Goal: Check status: Check status

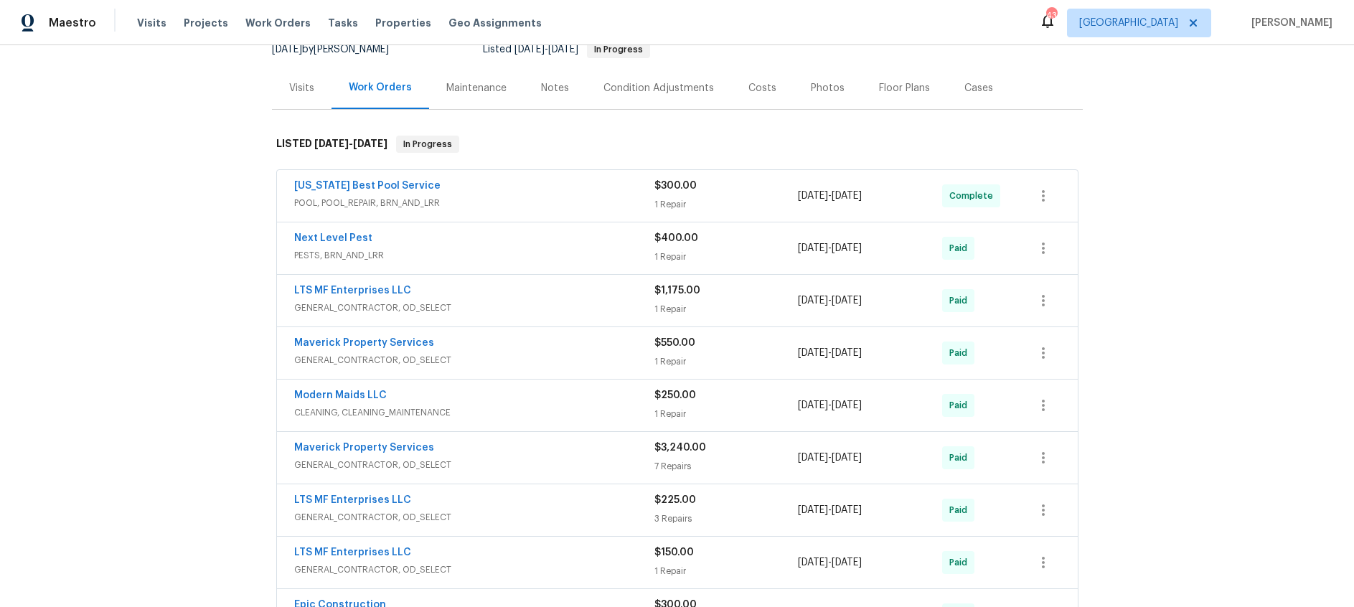
scroll to position [151, 0]
click at [561, 286] on div "LTS MF Enterprises LLC" at bounding box center [474, 291] width 360 height 17
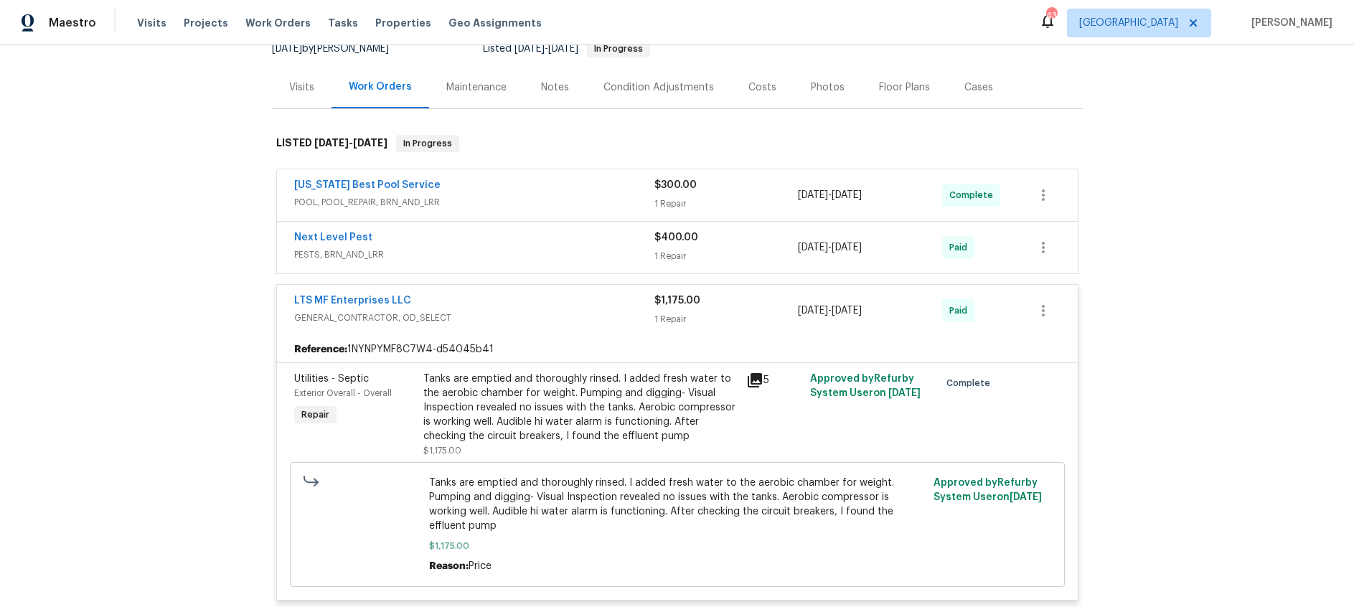
click at [560, 293] on div "LTS MF Enterprises LLC" at bounding box center [474, 301] width 360 height 17
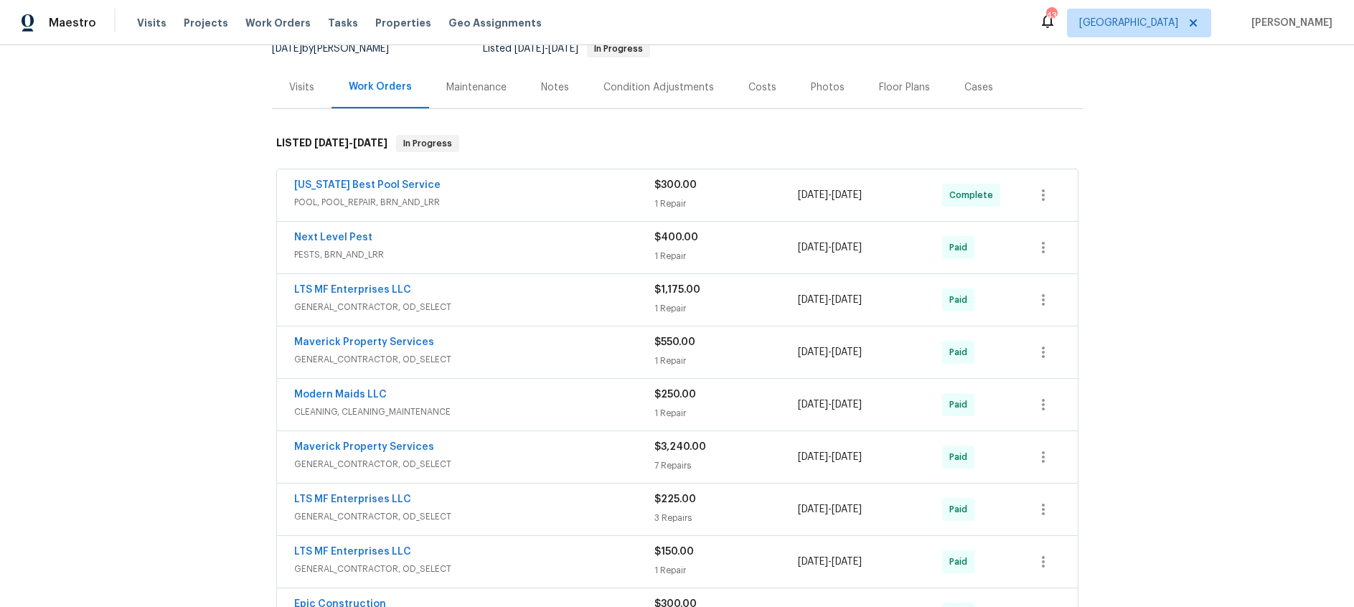
scroll to position [237, 0]
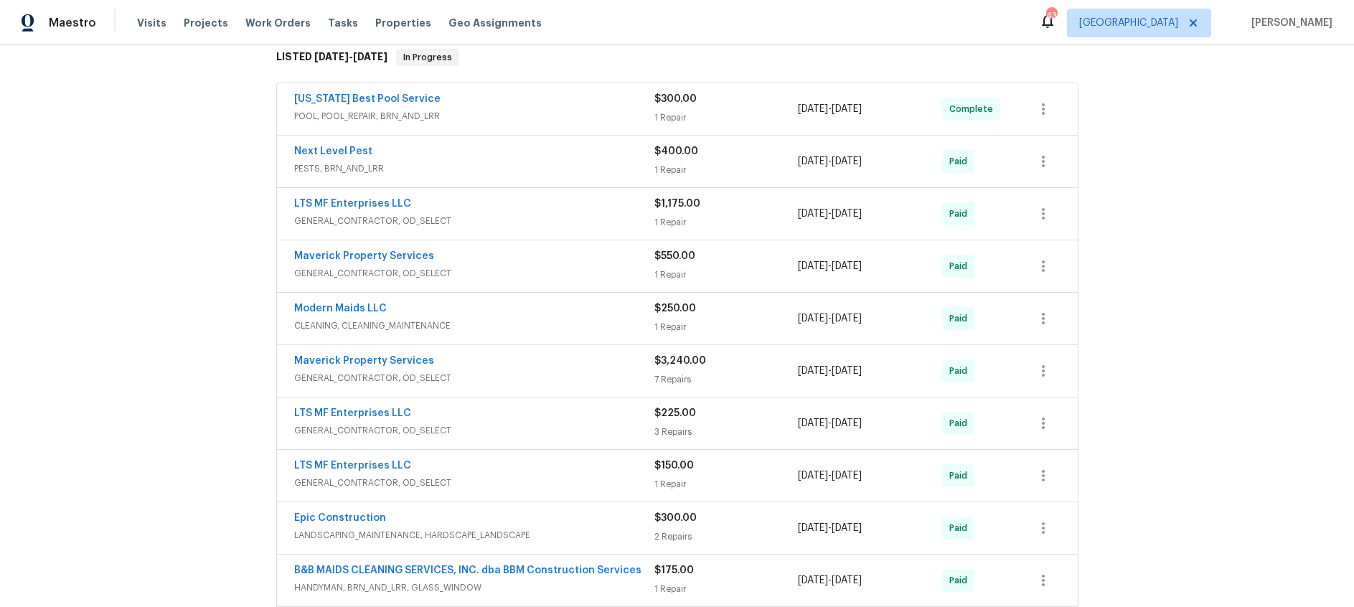
click at [548, 260] on div "Maverick Property Services" at bounding box center [474, 257] width 360 height 17
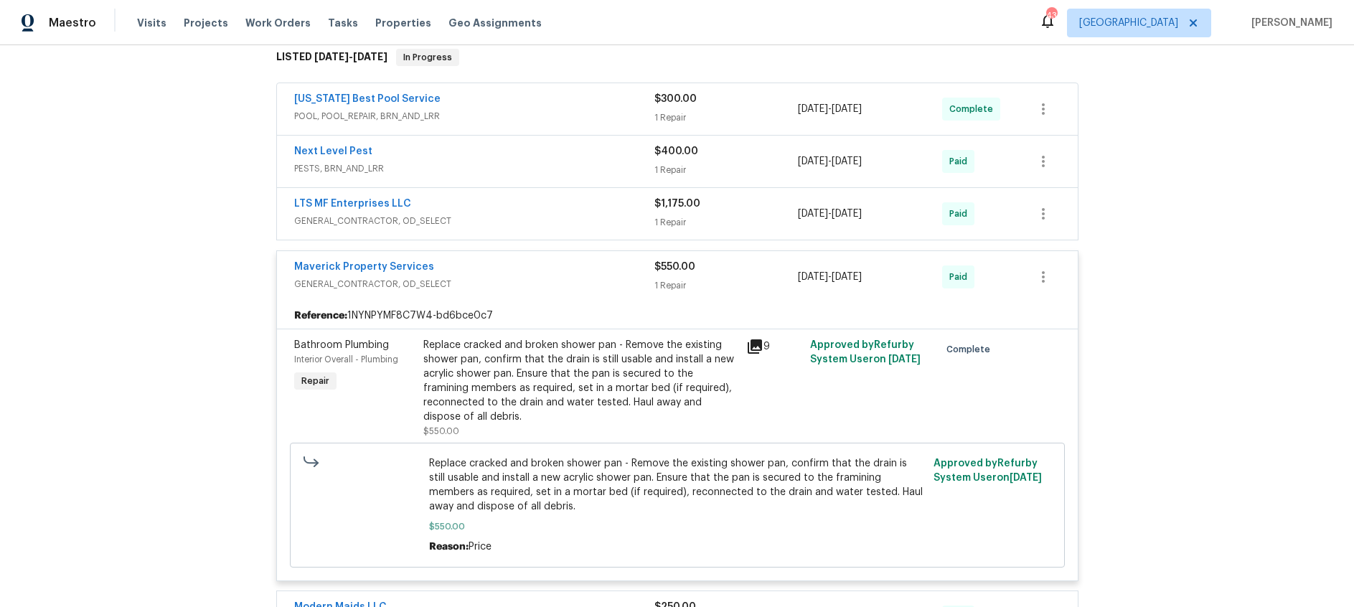
click at [550, 280] on span "GENERAL_CONTRACTOR, OD_SELECT" at bounding box center [474, 284] width 360 height 14
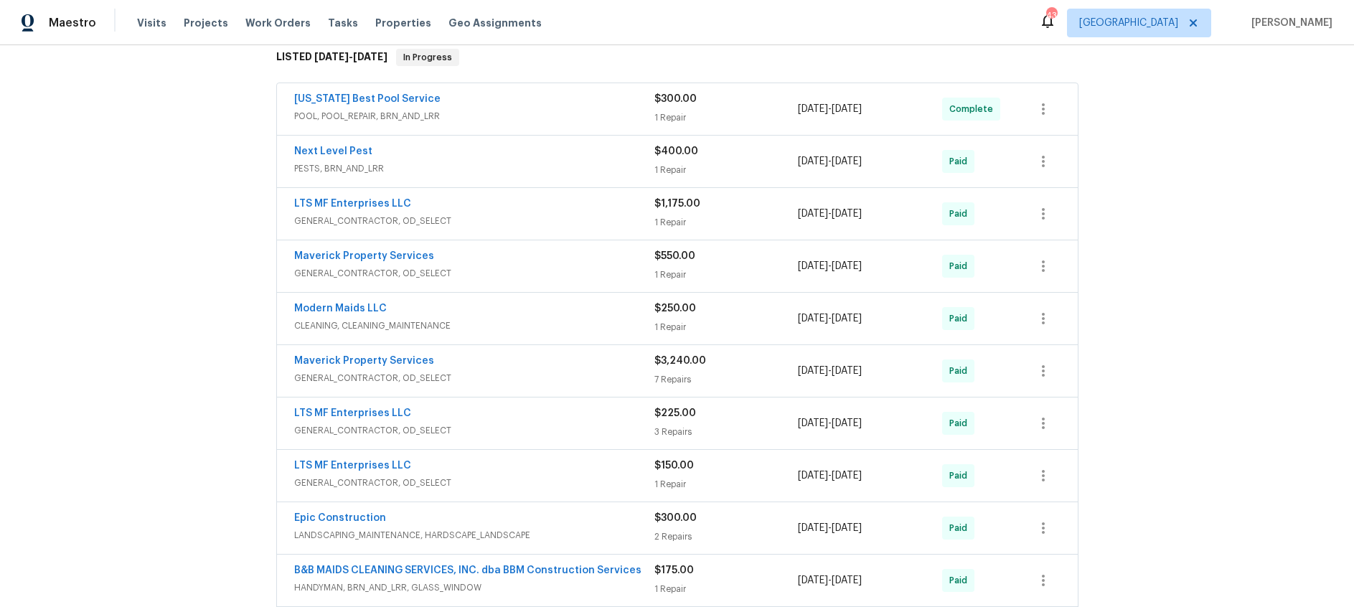
click at [560, 364] on div "Maverick Property Services" at bounding box center [474, 362] width 360 height 17
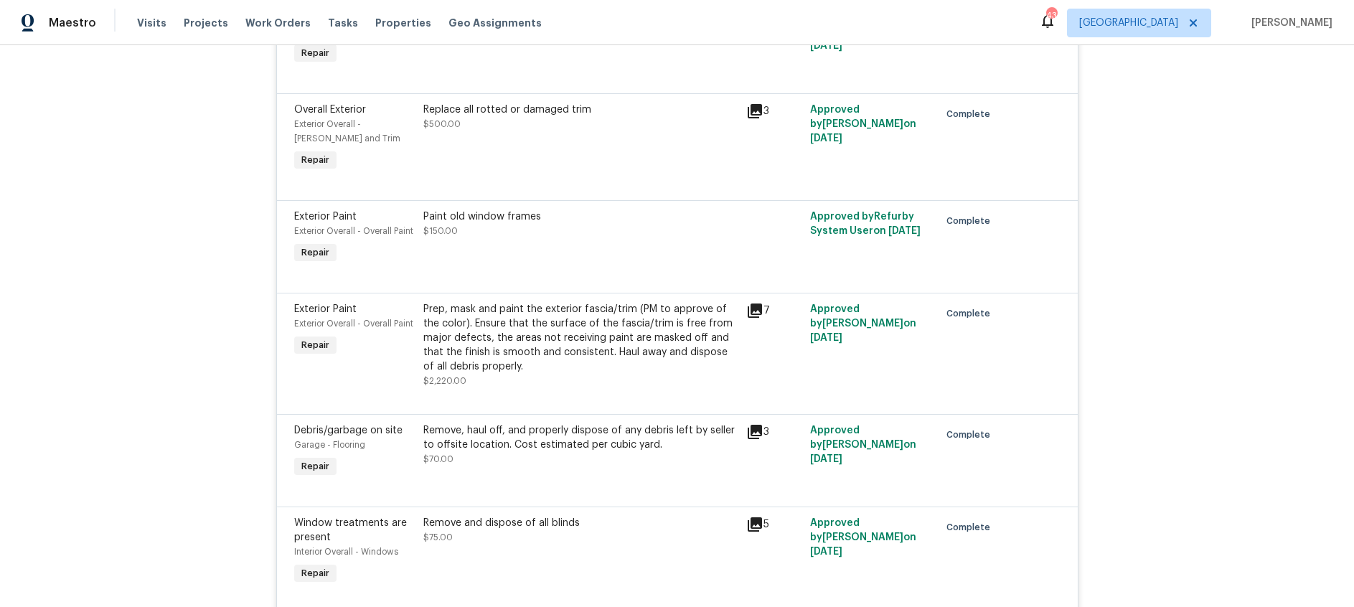
scroll to position [702, 0]
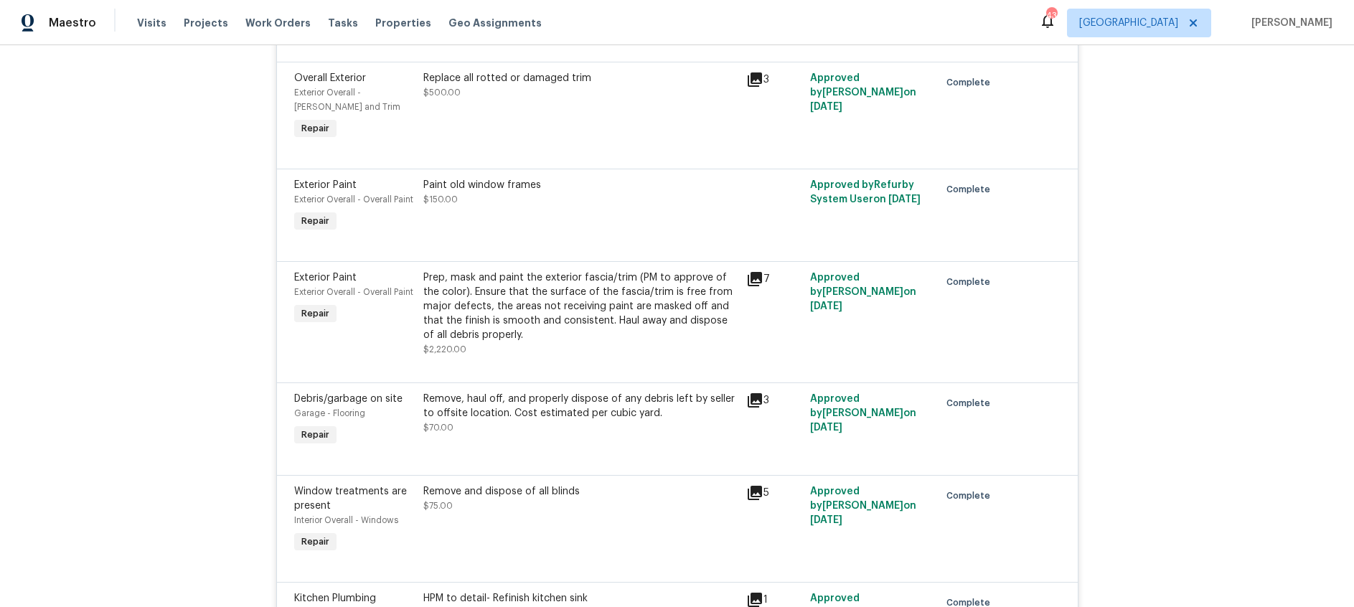
click at [752, 399] on icon at bounding box center [755, 400] width 14 height 14
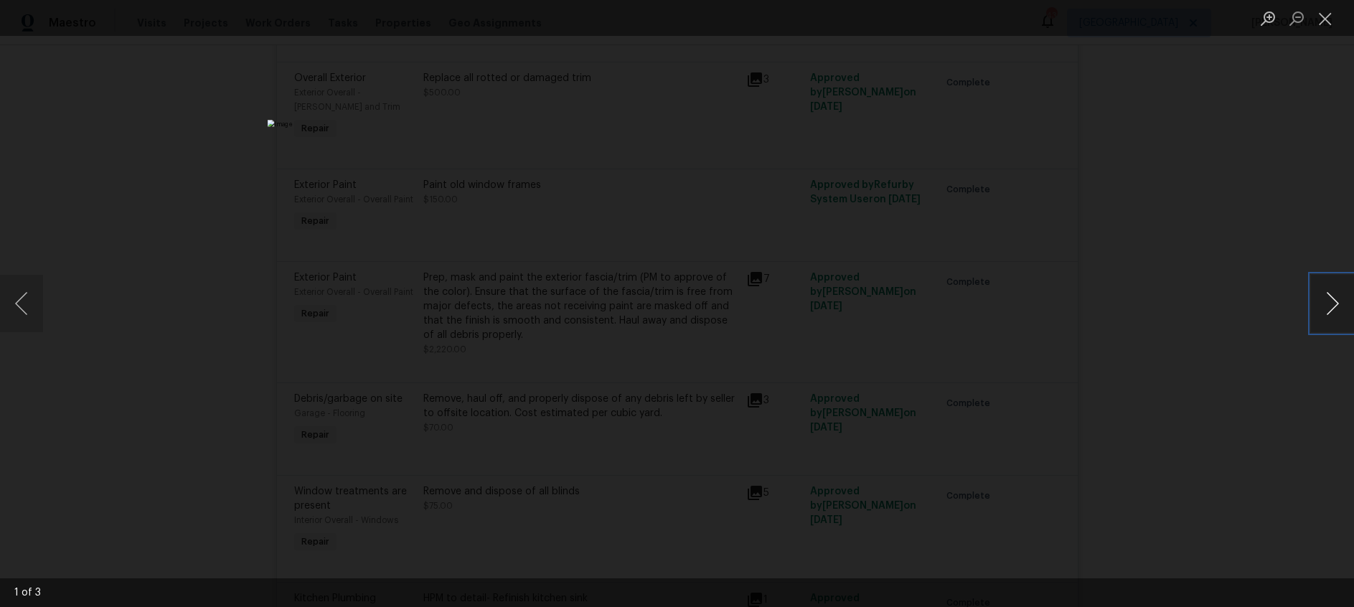
click at [1328, 306] on button "Next image" at bounding box center [1332, 303] width 43 height 57
click at [1327, 16] on button "Close lightbox" at bounding box center [1325, 18] width 29 height 25
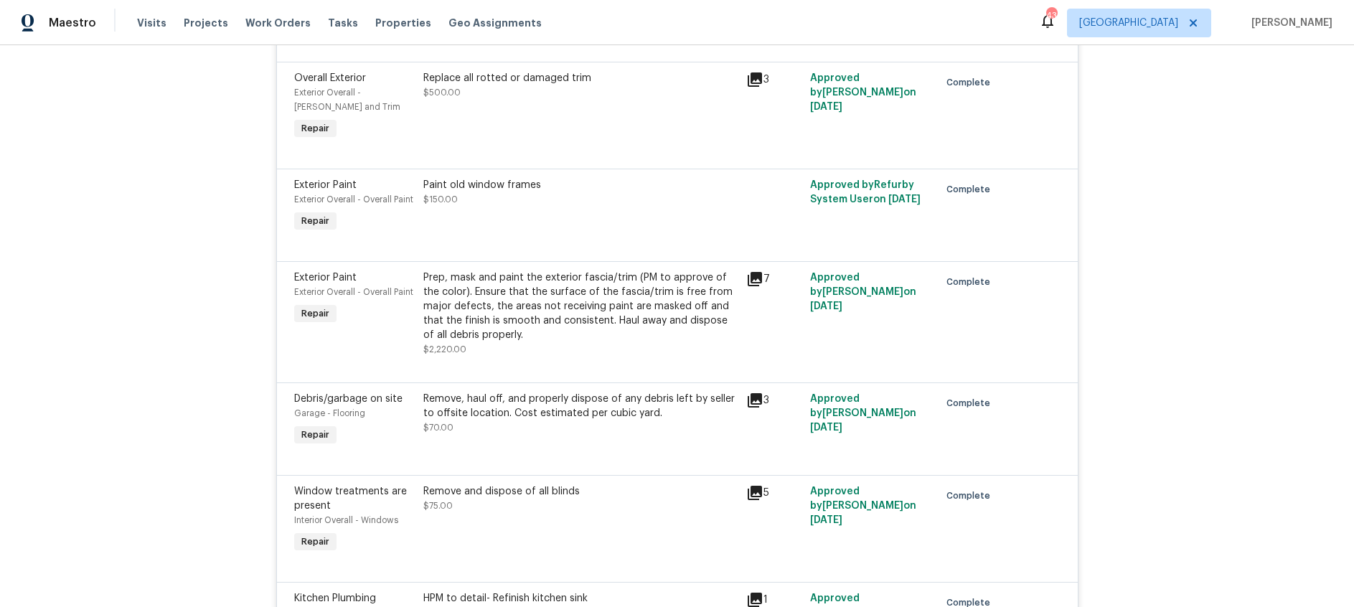
click at [754, 491] on icon at bounding box center [755, 493] width 14 height 14
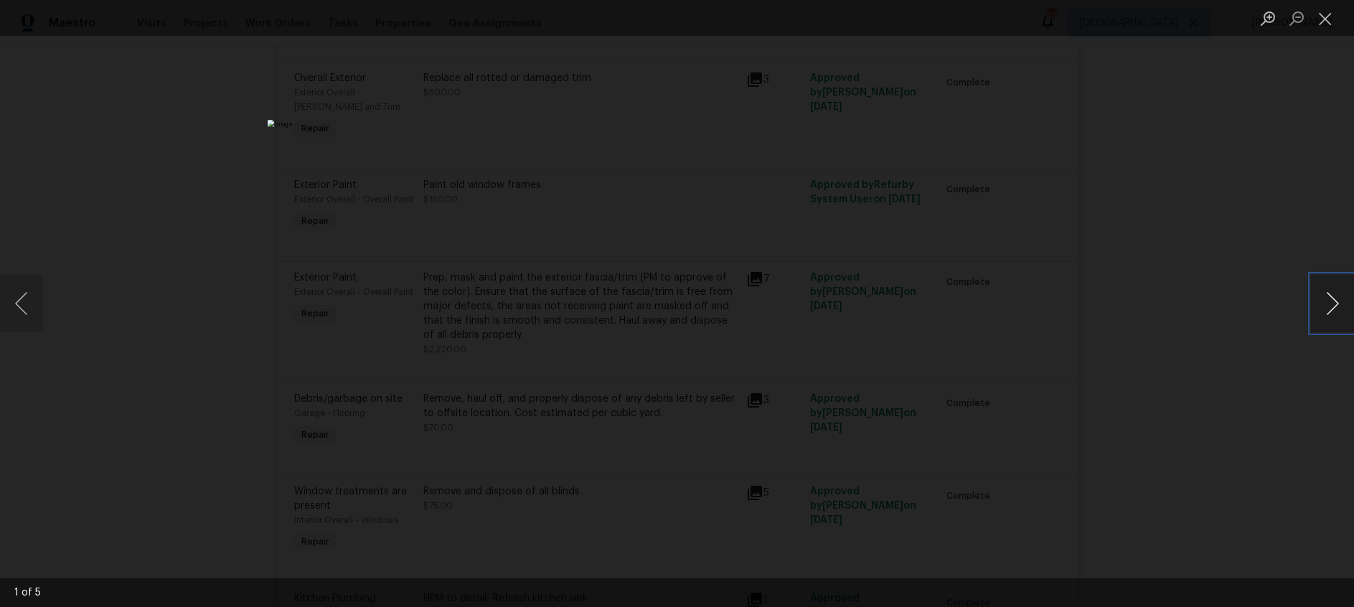
click at [1337, 301] on button "Next image" at bounding box center [1332, 303] width 43 height 57
click at [1321, 22] on button "Close lightbox" at bounding box center [1325, 18] width 29 height 25
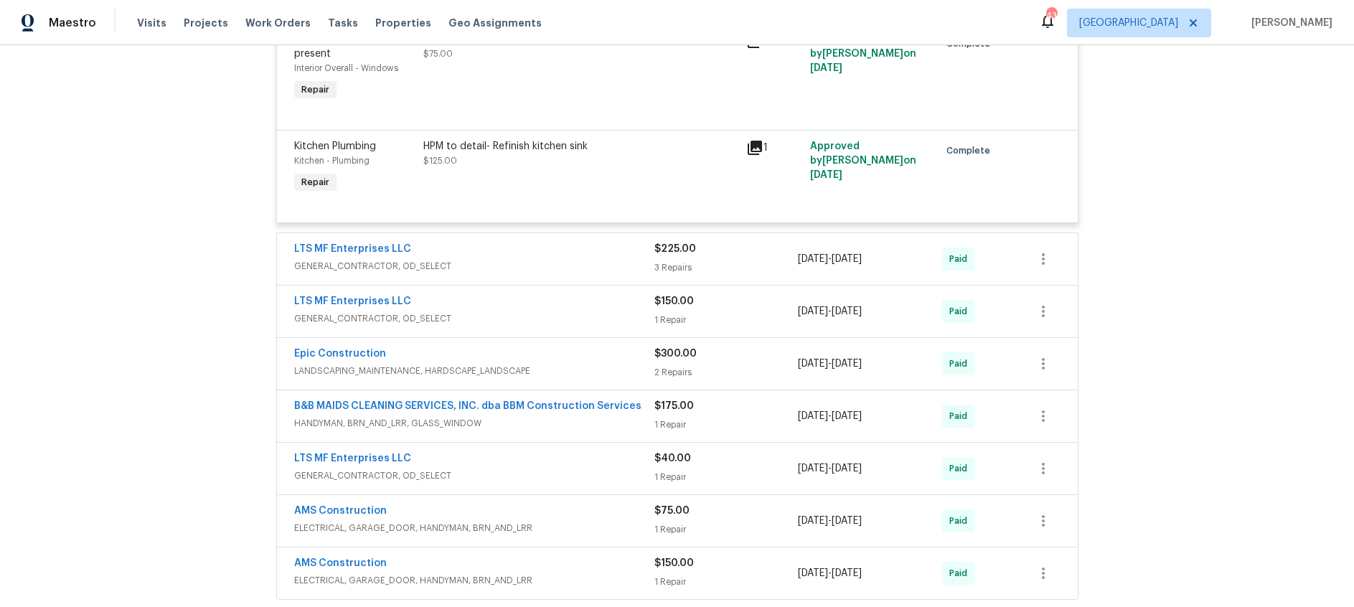
scroll to position [0, 0]
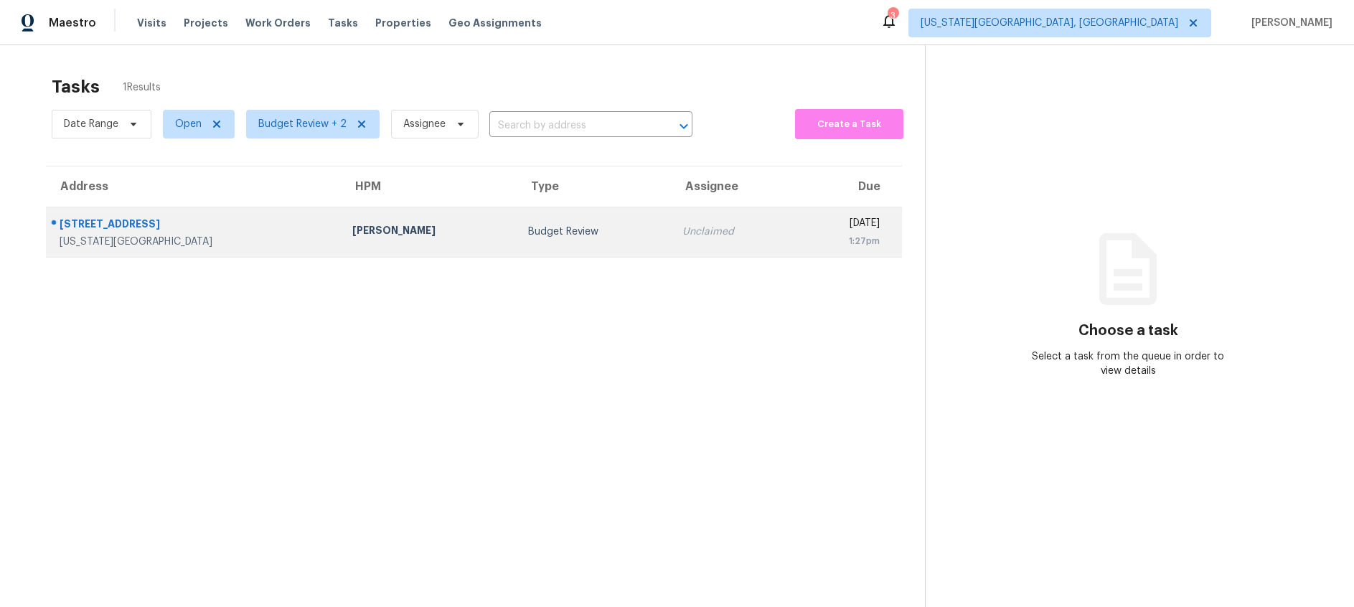
click at [528, 237] on div "Budget Review" at bounding box center [593, 232] width 131 height 14
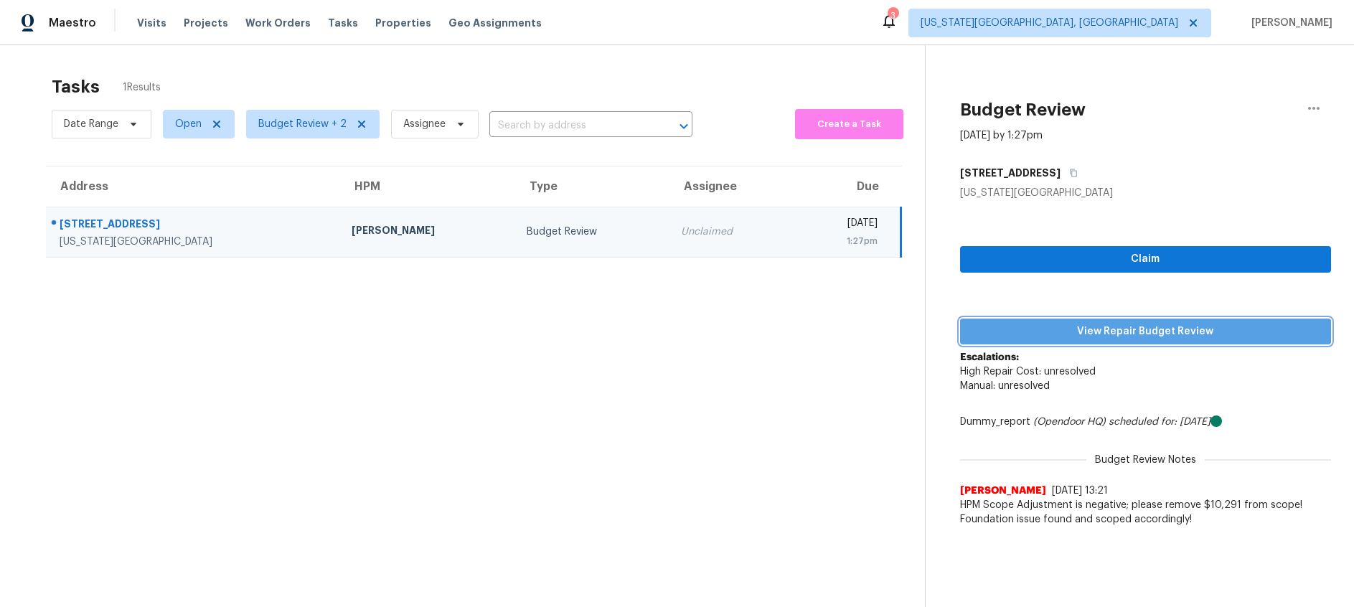
click at [1121, 336] on span "View Repair Budget Review" at bounding box center [1145, 332] width 348 height 18
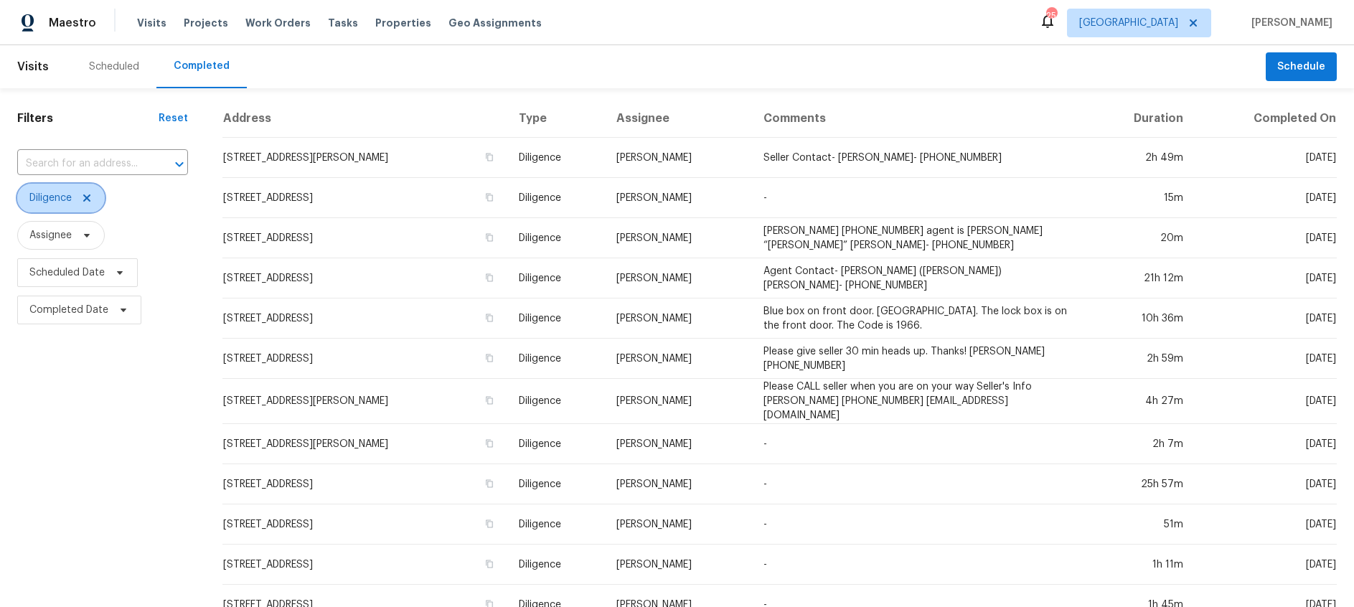
click at [85, 199] on icon at bounding box center [86, 197] width 11 height 11
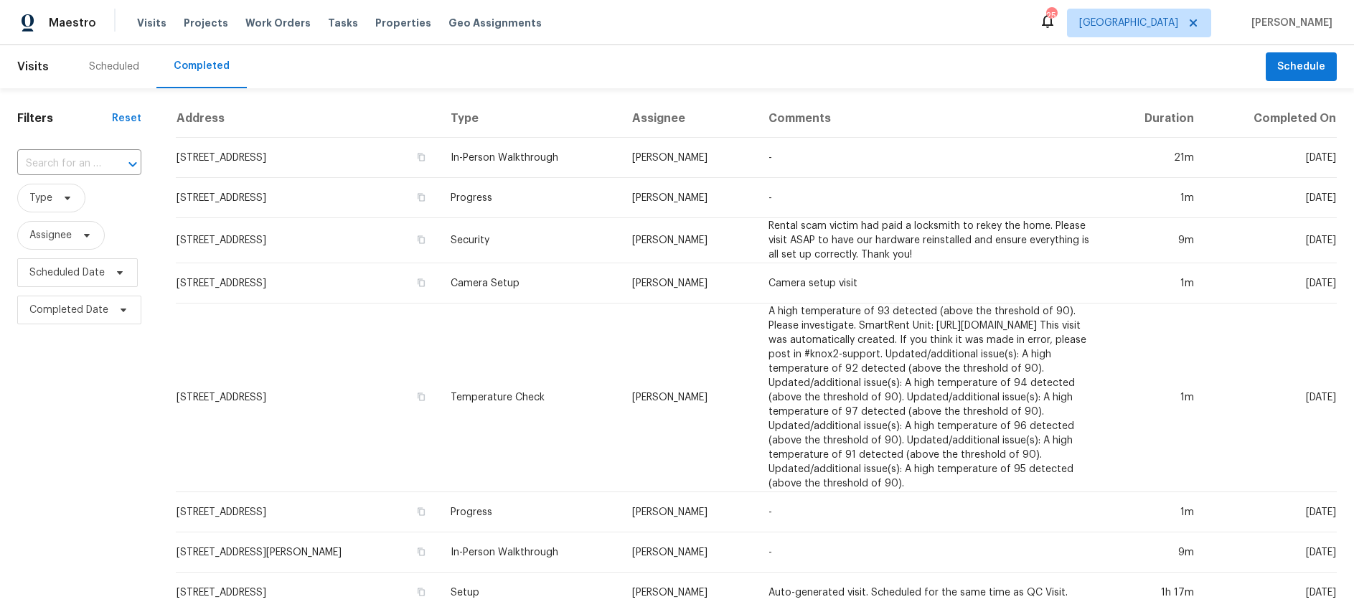
click at [118, 67] on div "Scheduled" at bounding box center [114, 67] width 50 height 14
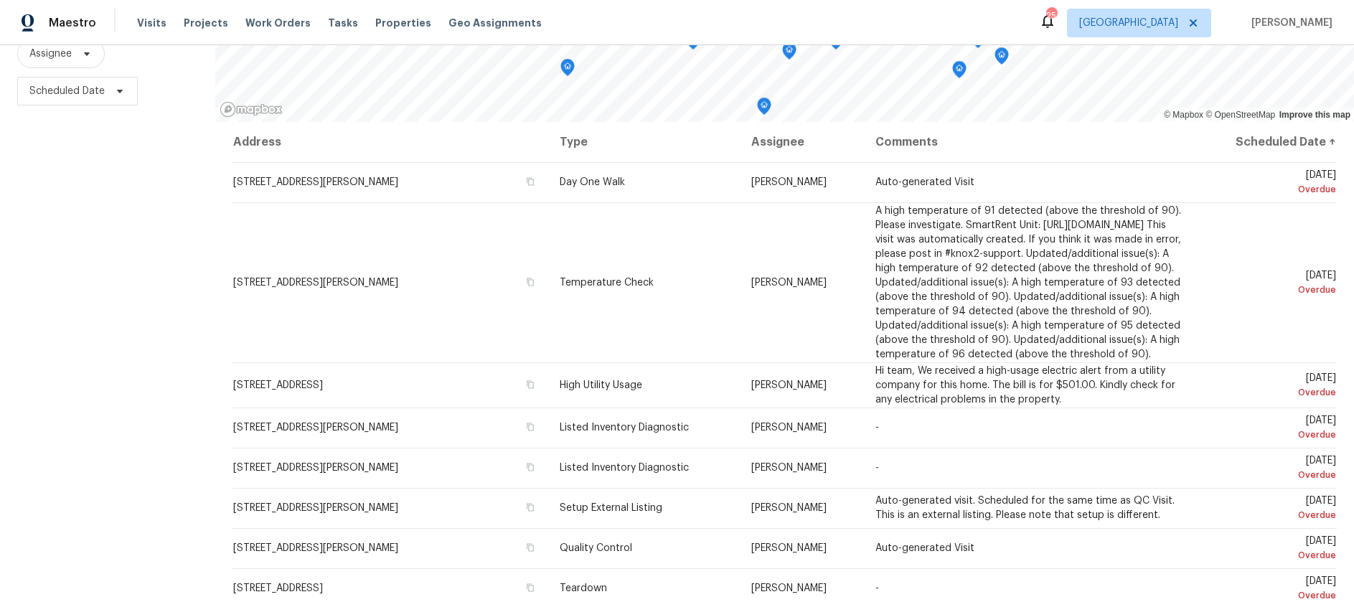
scroll to position [182, 0]
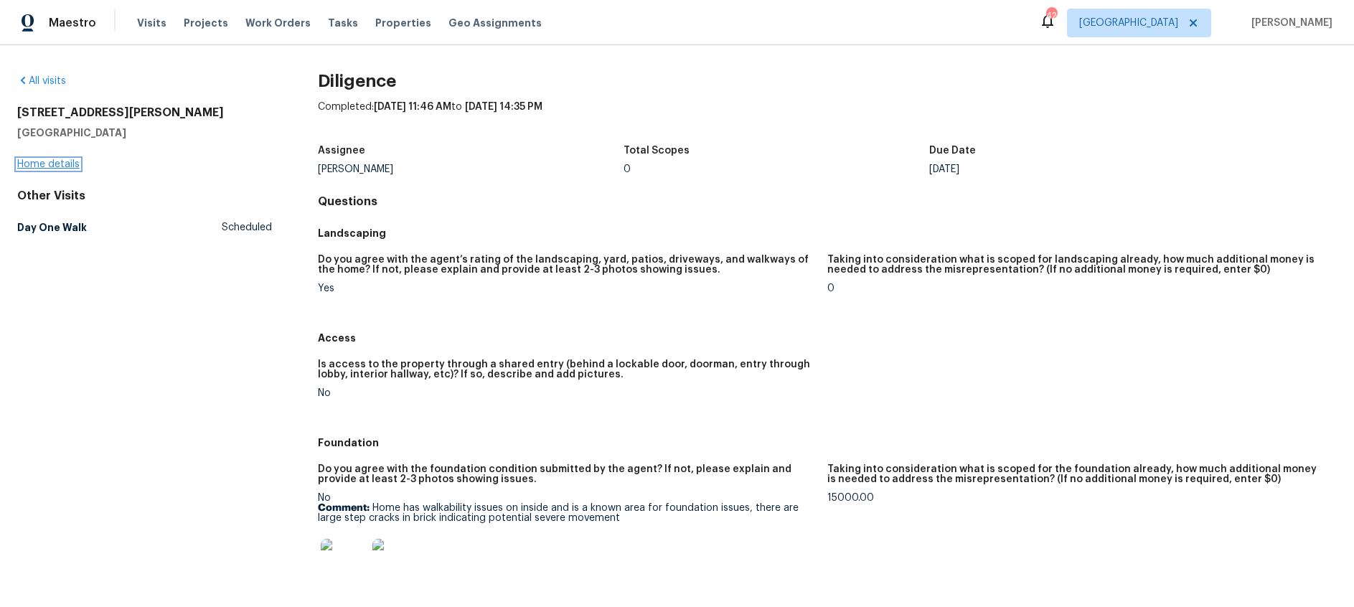
click at [59, 165] on link "Home details" at bounding box center [48, 164] width 62 height 10
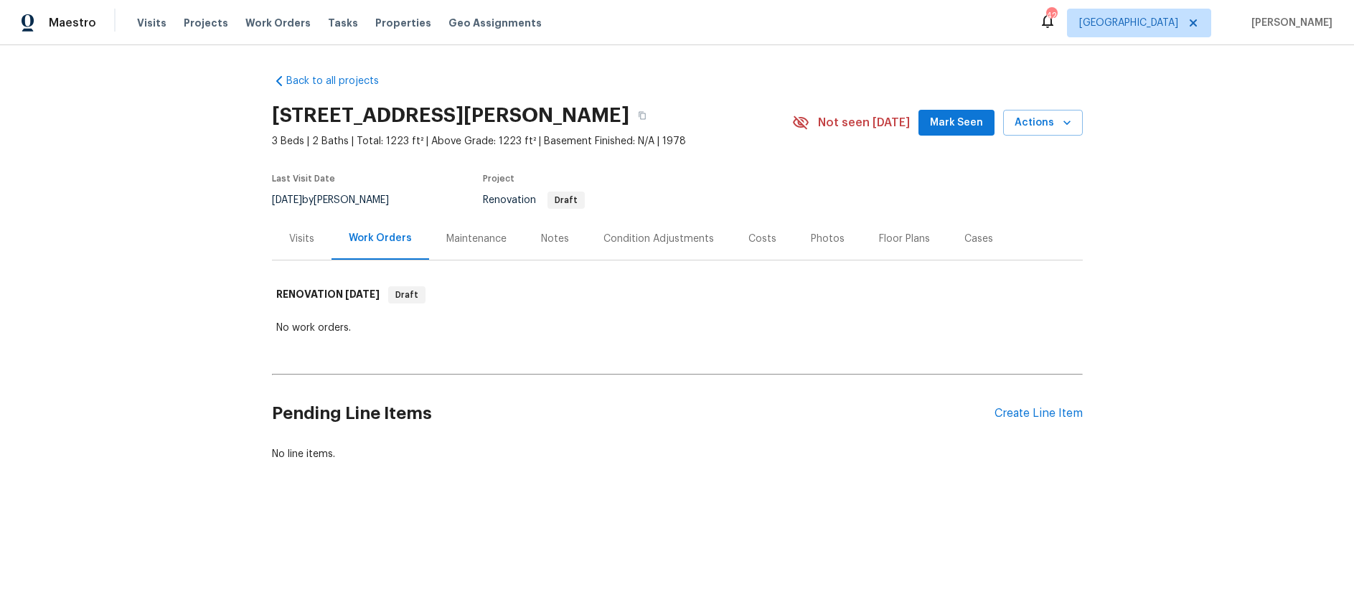
click at [308, 242] on div "Visits" at bounding box center [301, 239] width 25 height 14
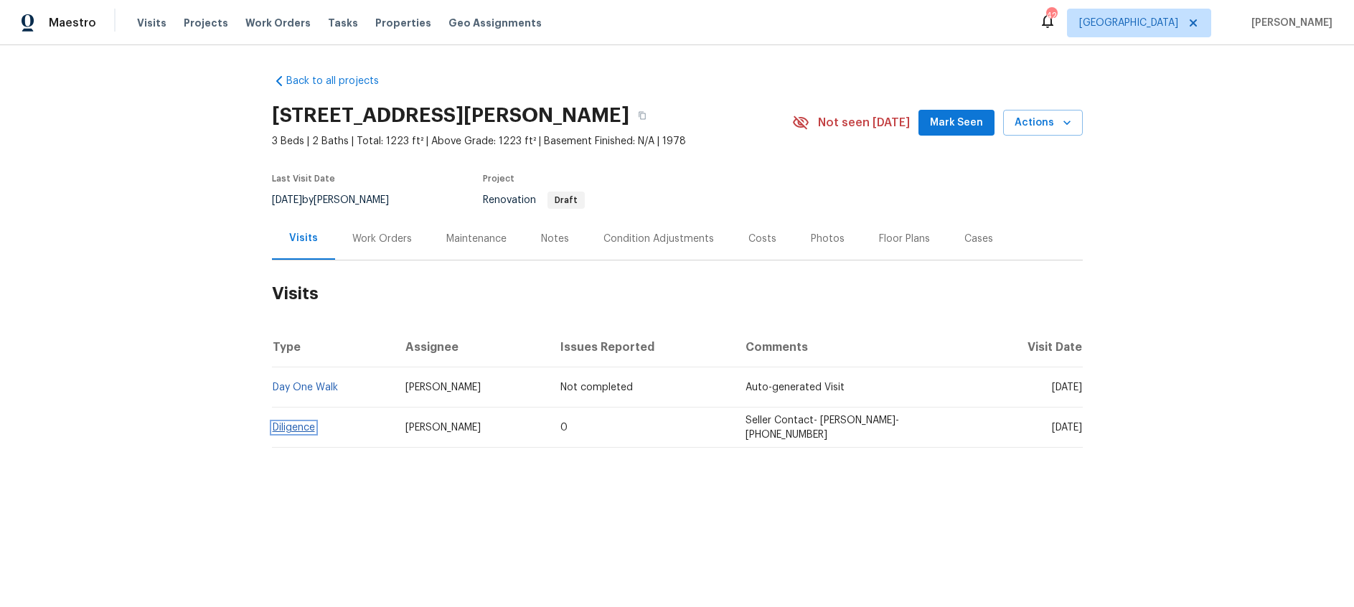
click at [303, 428] on link "Diligence" at bounding box center [294, 428] width 42 height 10
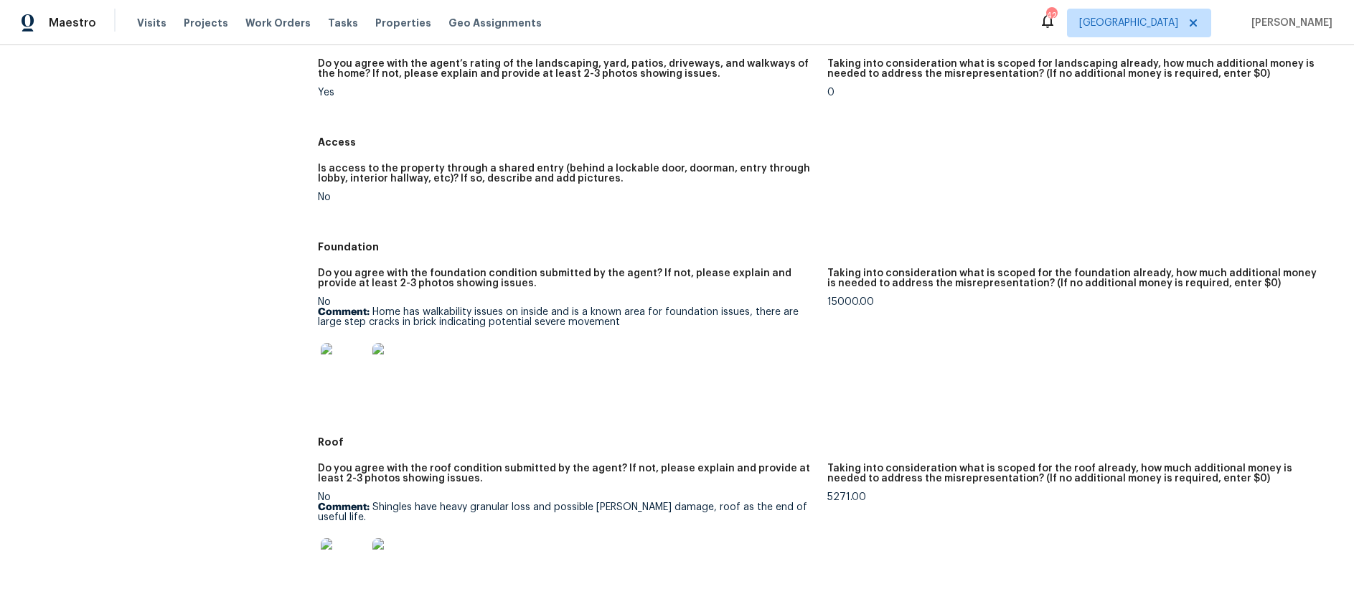
scroll to position [199, 0]
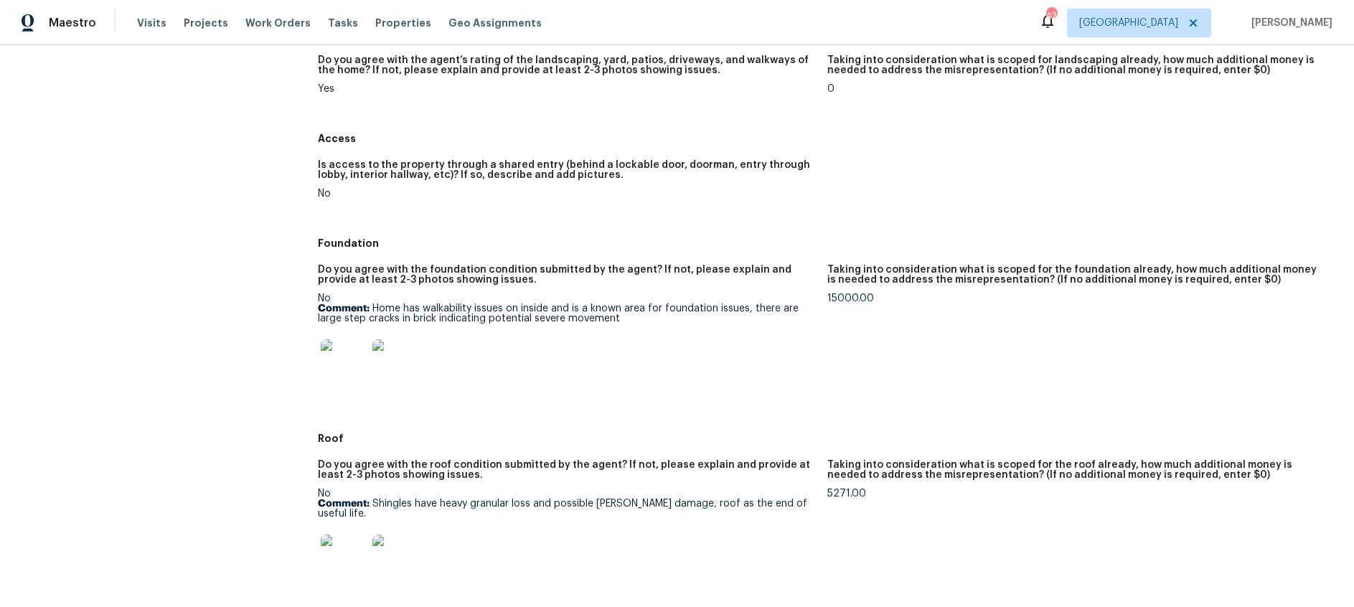
click at [342, 364] on img at bounding box center [344, 362] width 46 height 46
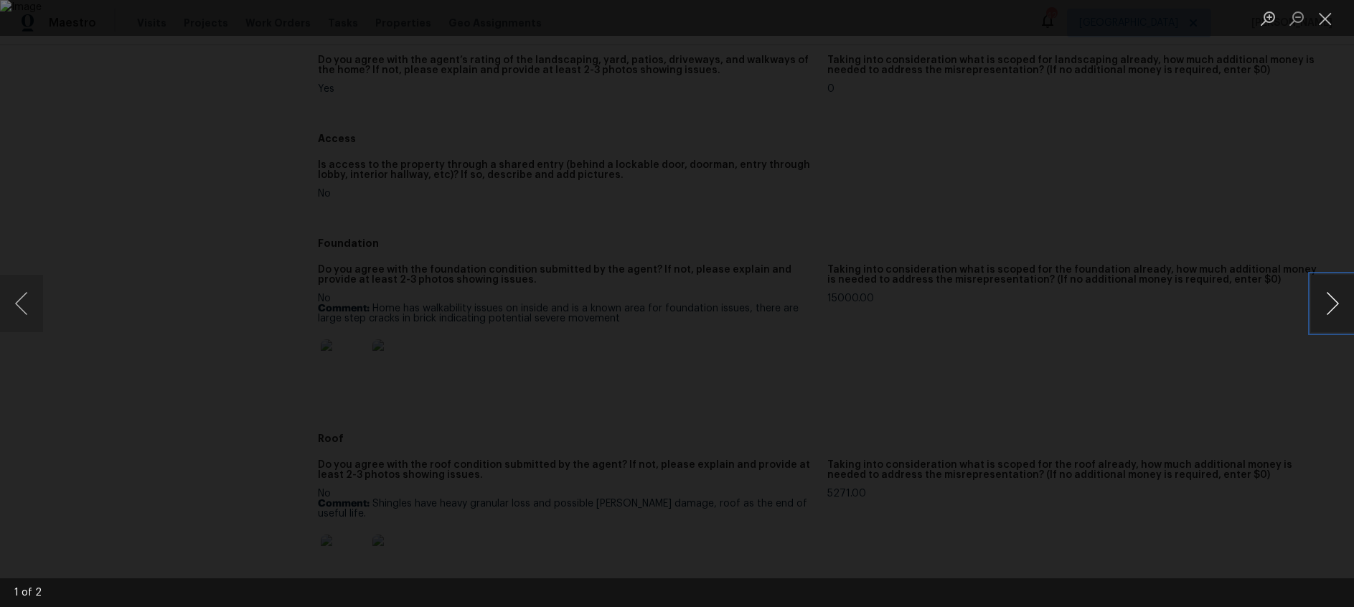
click at [1326, 305] on button "Next image" at bounding box center [1332, 303] width 43 height 57
click at [1327, 26] on button "Close lightbox" at bounding box center [1325, 18] width 29 height 25
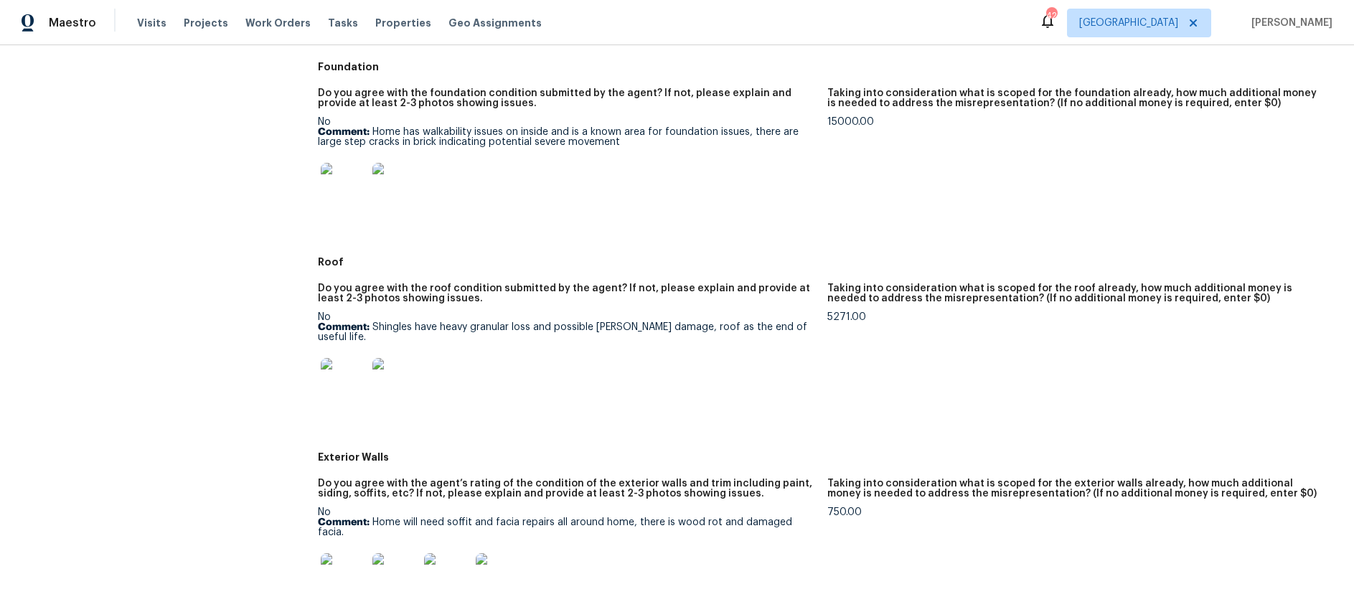
scroll to position [378, 0]
click at [336, 365] on img at bounding box center [344, 379] width 46 height 46
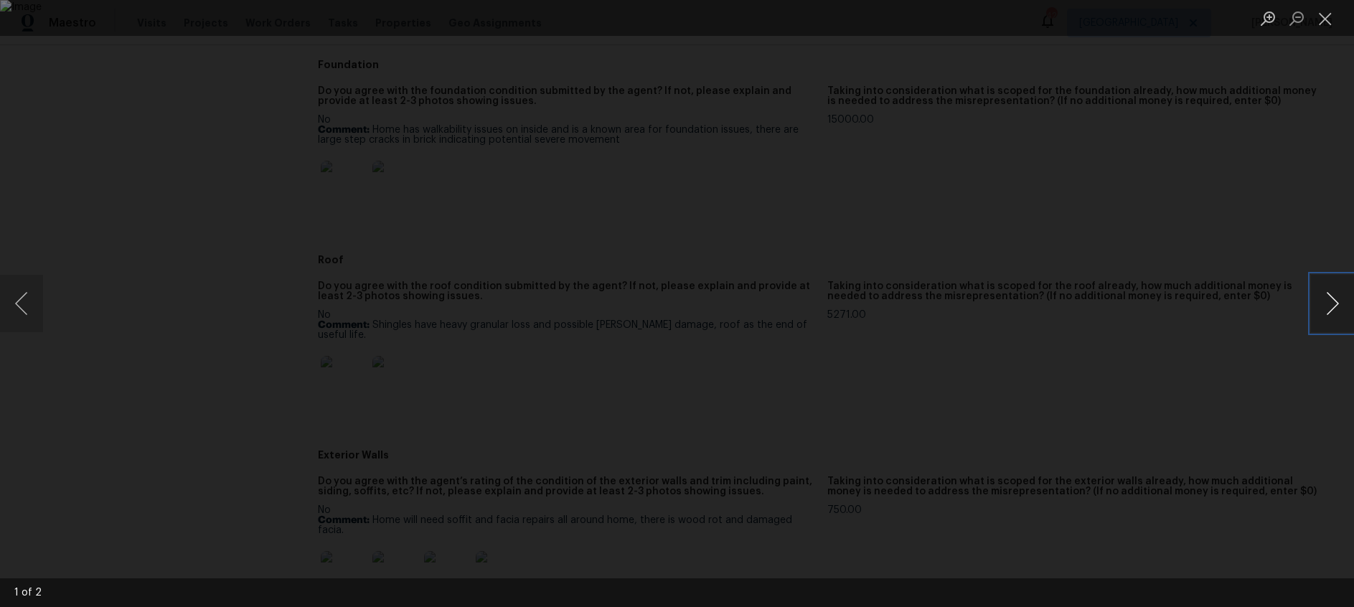
click at [1331, 301] on button "Next image" at bounding box center [1332, 303] width 43 height 57
click at [1326, 19] on button "Close lightbox" at bounding box center [1325, 18] width 29 height 25
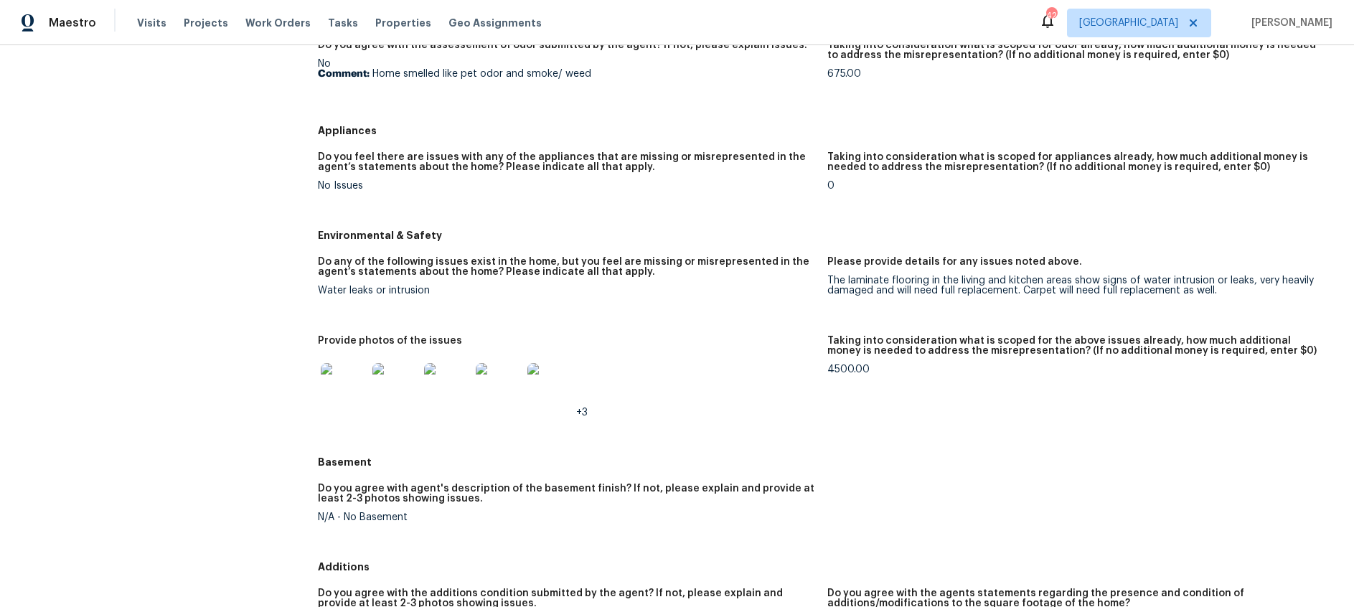
scroll to position [1504, 0]
click at [349, 374] on img at bounding box center [344, 385] width 46 height 46
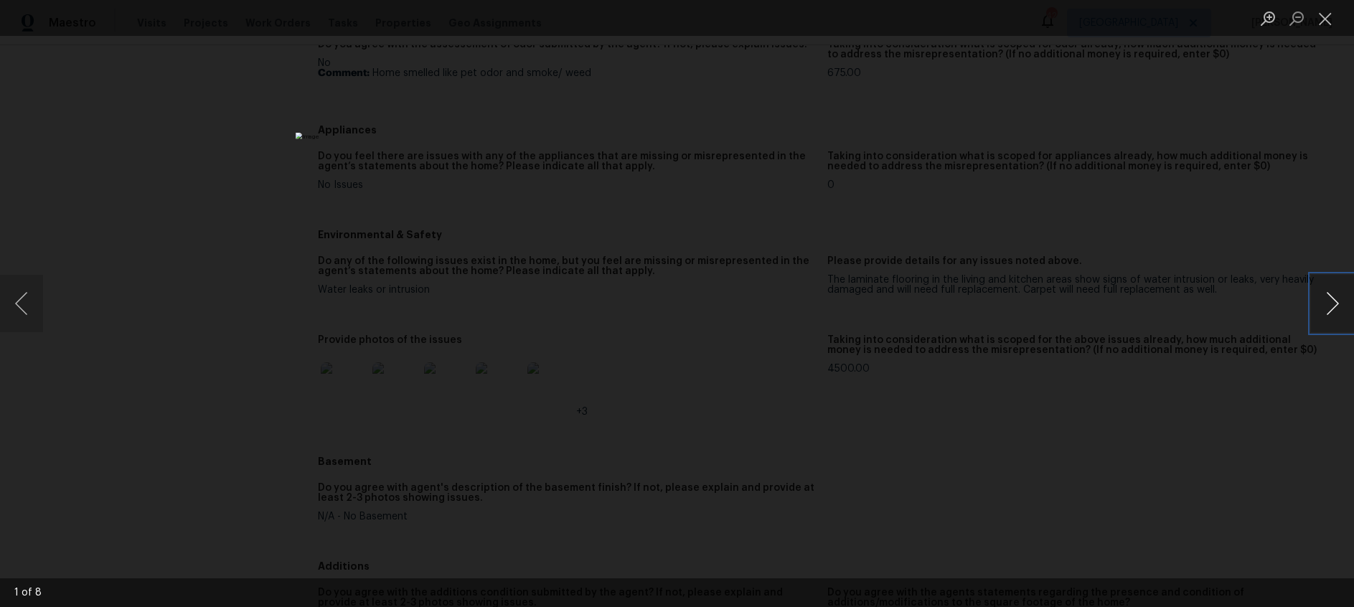
click at [1337, 311] on button "Next image" at bounding box center [1332, 303] width 43 height 57
click at [1329, 22] on button "Close lightbox" at bounding box center [1325, 18] width 29 height 25
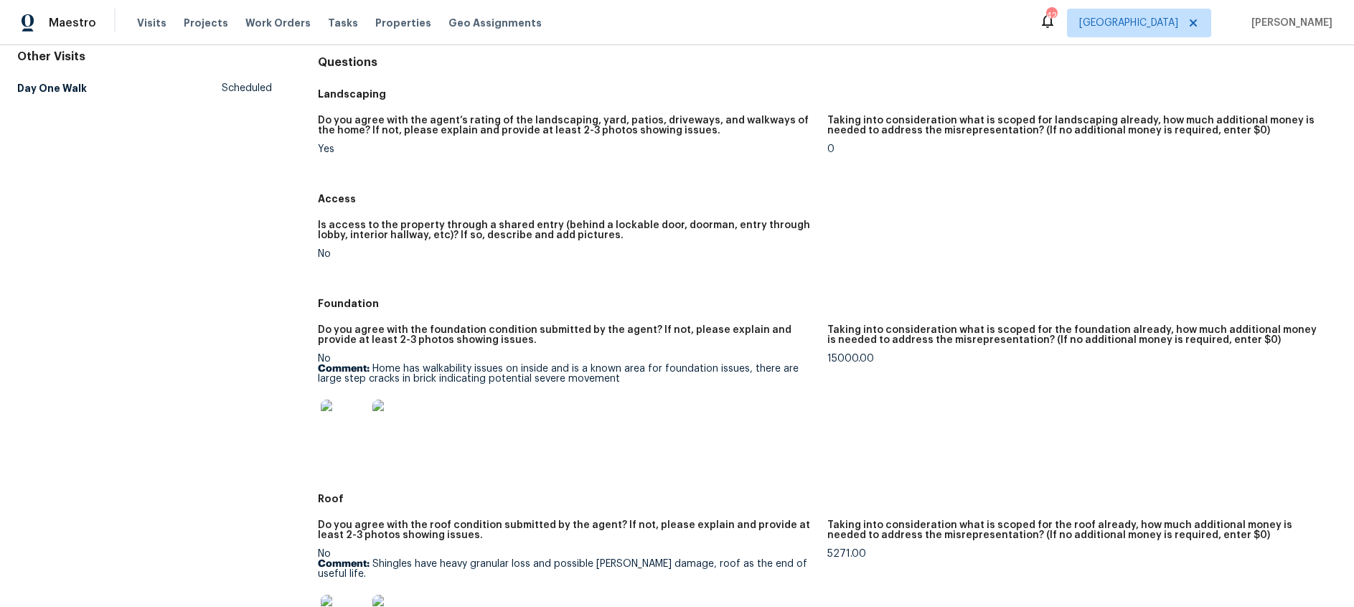
scroll to position [0, 0]
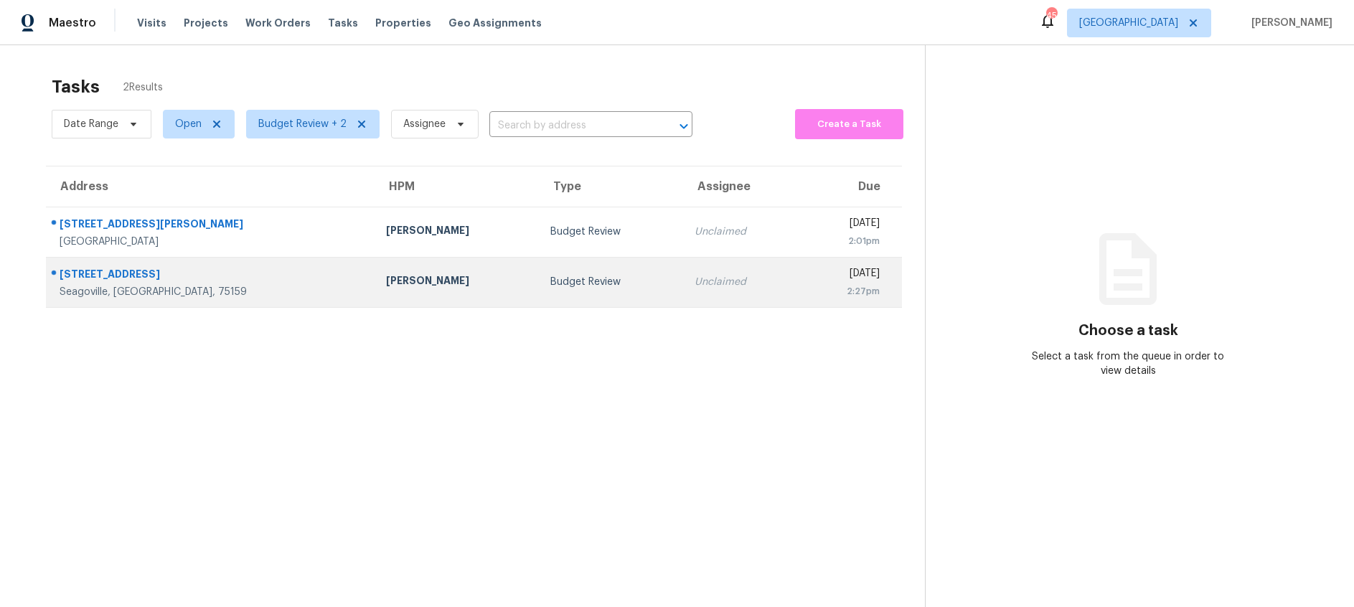
click at [550, 280] on div "Budget Review" at bounding box center [610, 282] width 121 height 14
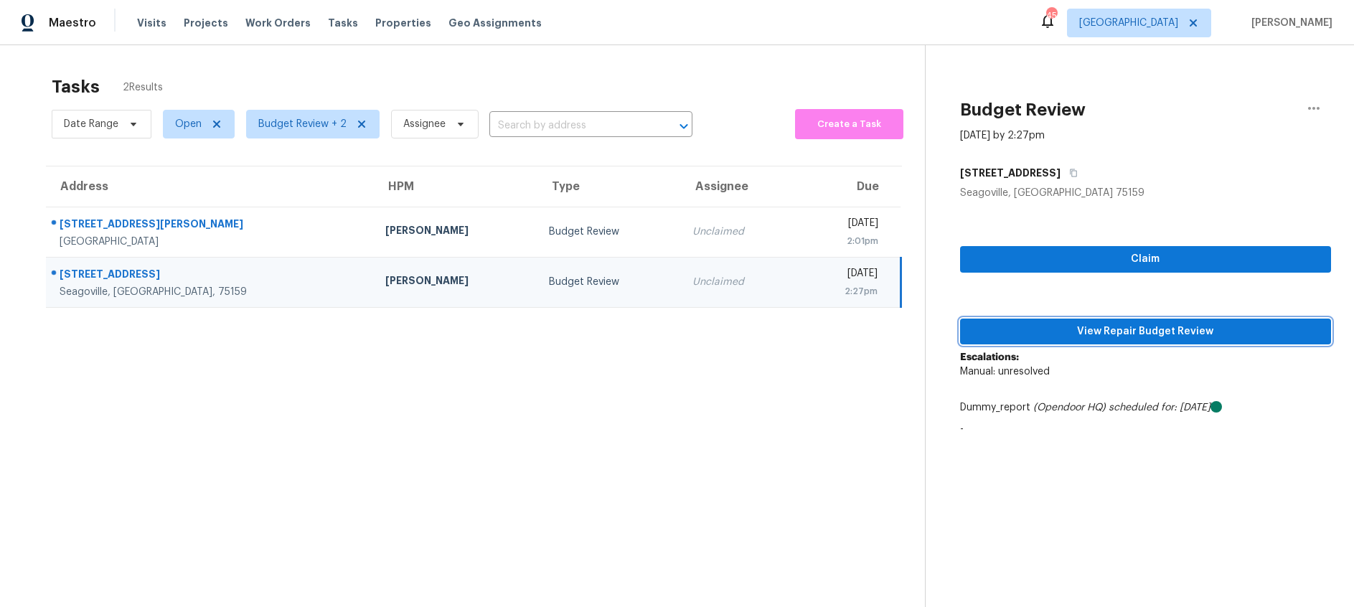
click at [1129, 332] on span "View Repair Budget Review" at bounding box center [1145, 332] width 348 height 18
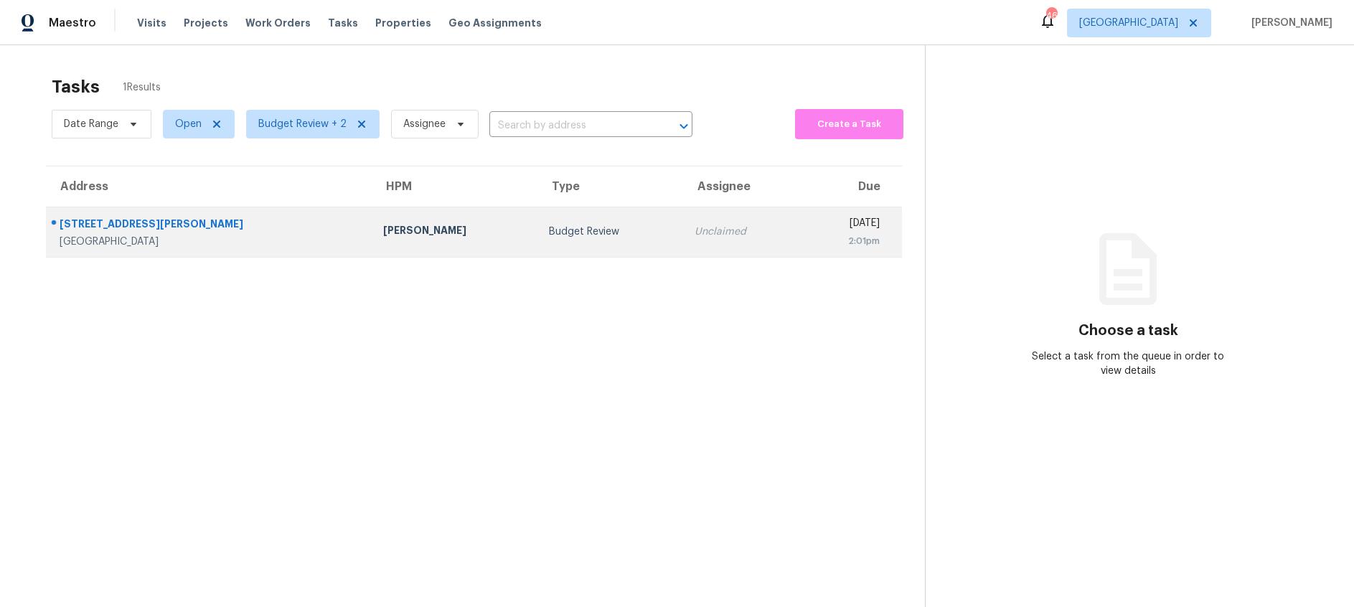
click at [537, 223] on td "Budget Review" at bounding box center [610, 232] width 146 height 50
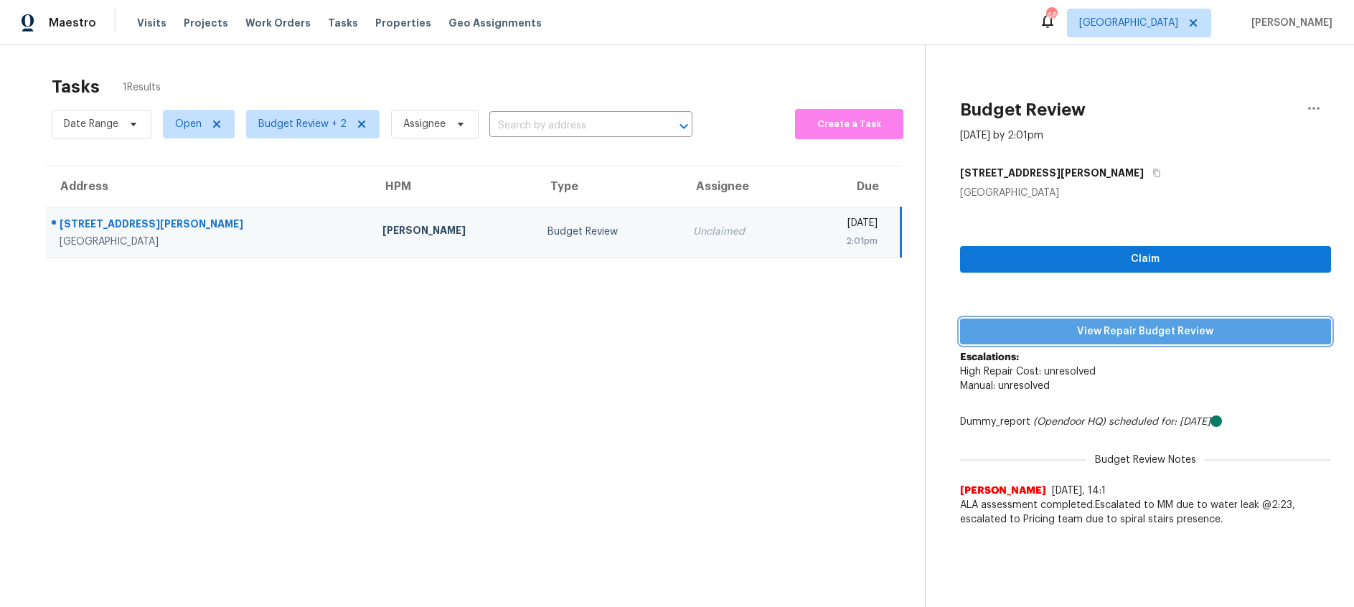
click at [1047, 331] on span "View Repair Budget Review" at bounding box center [1145, 332] width 348 height 18
